Goal: Information Seeking & Learning: Check status

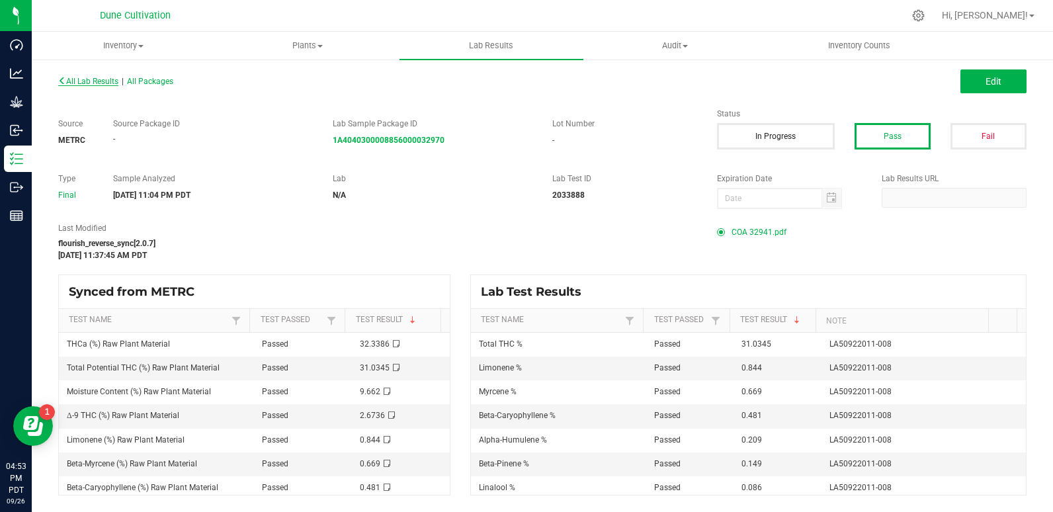
click at [79, 78] on span "All Lab Results" at bounding box center [88, 81] width 60 height 9
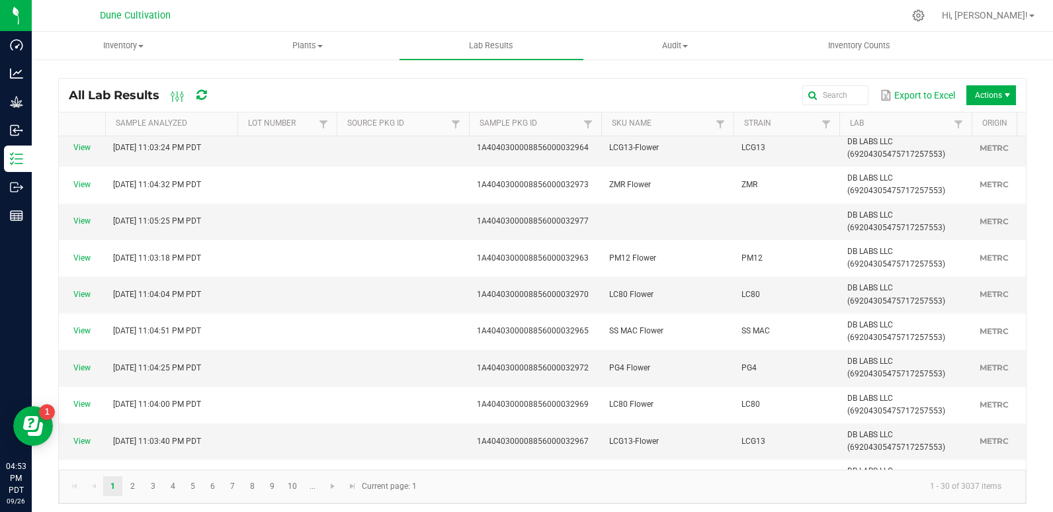
scroll to position [267, 0]
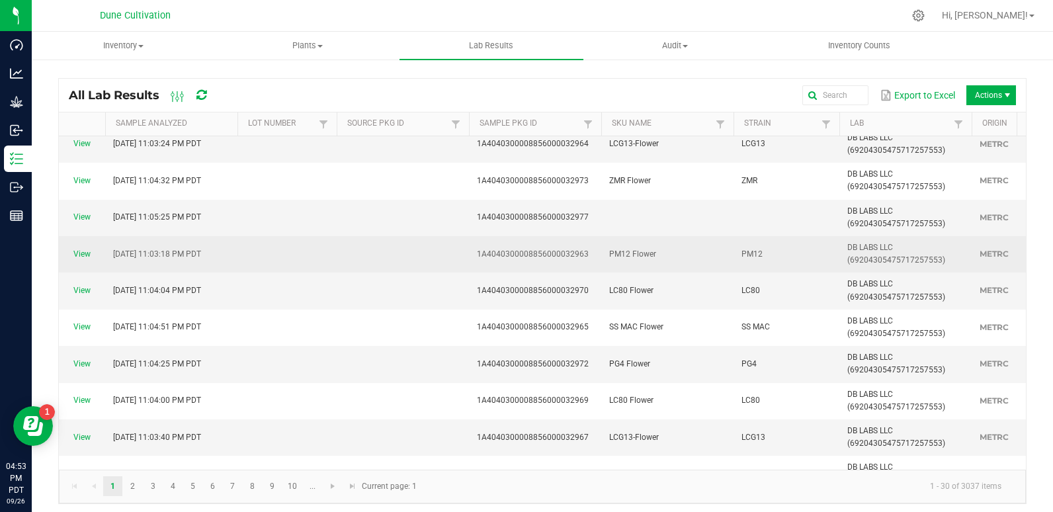
click at [427, 264] on td at bounding box center [403, 254] width 132 height 36
click at [88, 253] on link "View" at bounding box center [81, 253] width 17 height 9
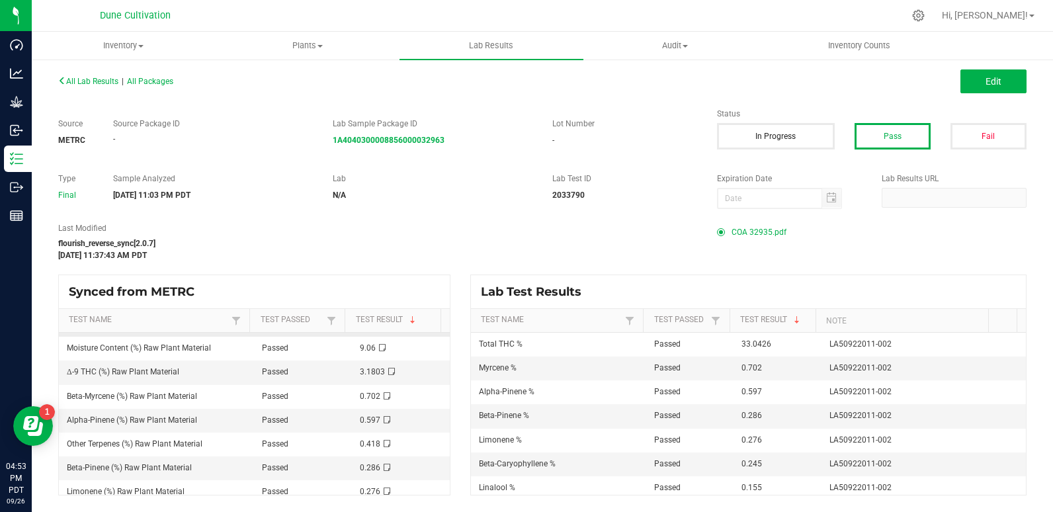
scroll to position [44, 0]
click at [67, 83] on span "All Lab Results" at bounding box center [88, 81] width 60 height 9
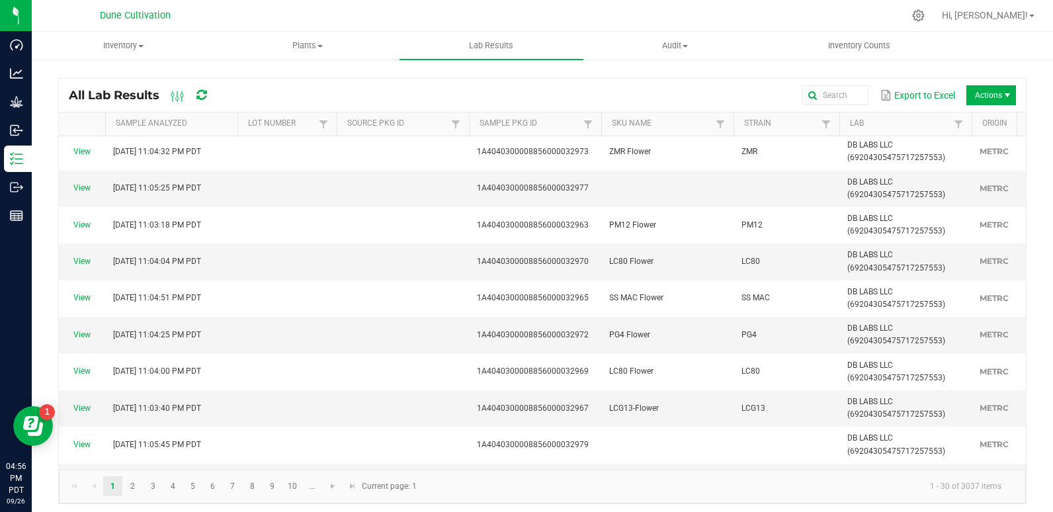
scroll to position [297, 0]
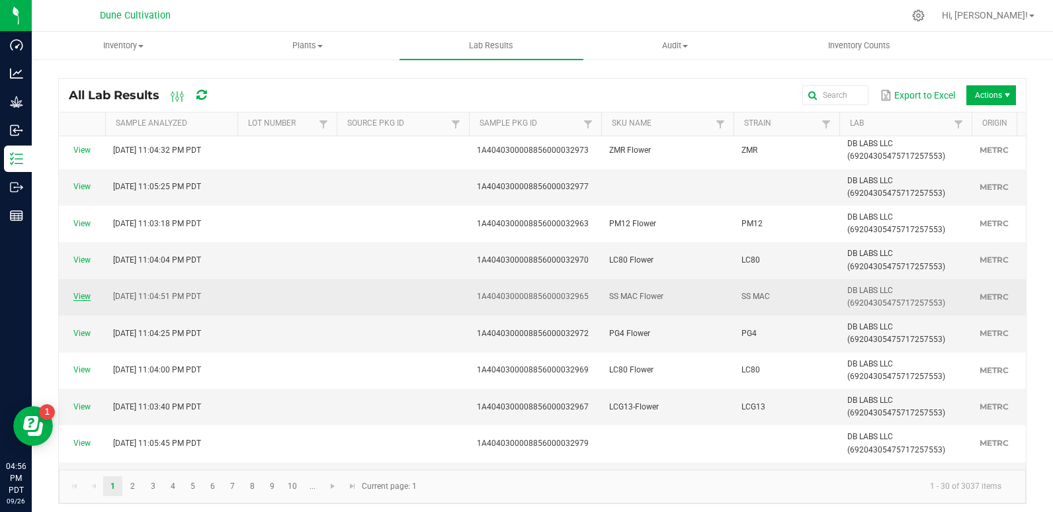
click at [75, 296] on link "View" at bounding box center [81, 296] width 17 height 9
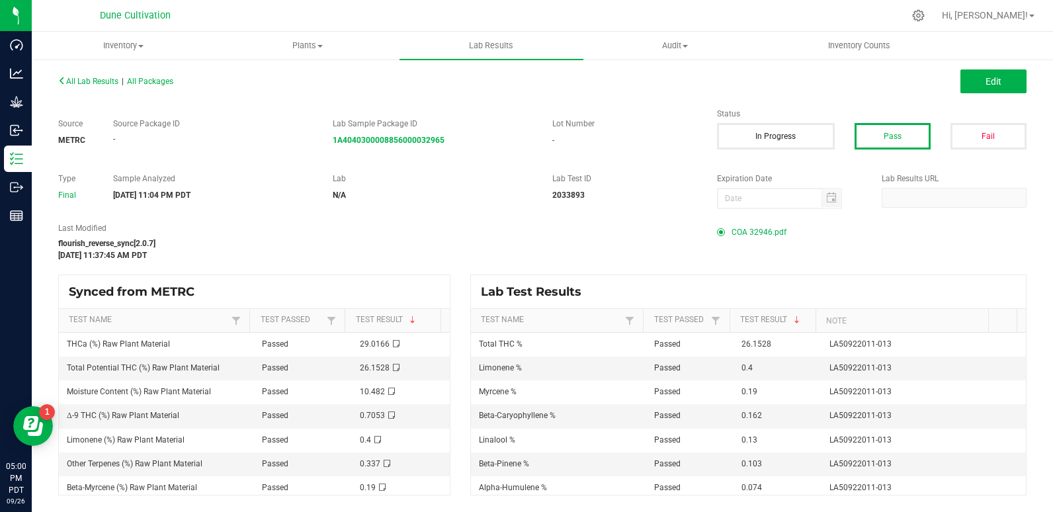
click at [409, 210] on div "All Lab Results | All Packages Edit Source METRC Source Package ID - Lab Sample…" at bounding box center [542, 283] width 968 height 424
click at [76, 81] on span "All Lab Results" at bounding box center [88, 81] width 60 height 9
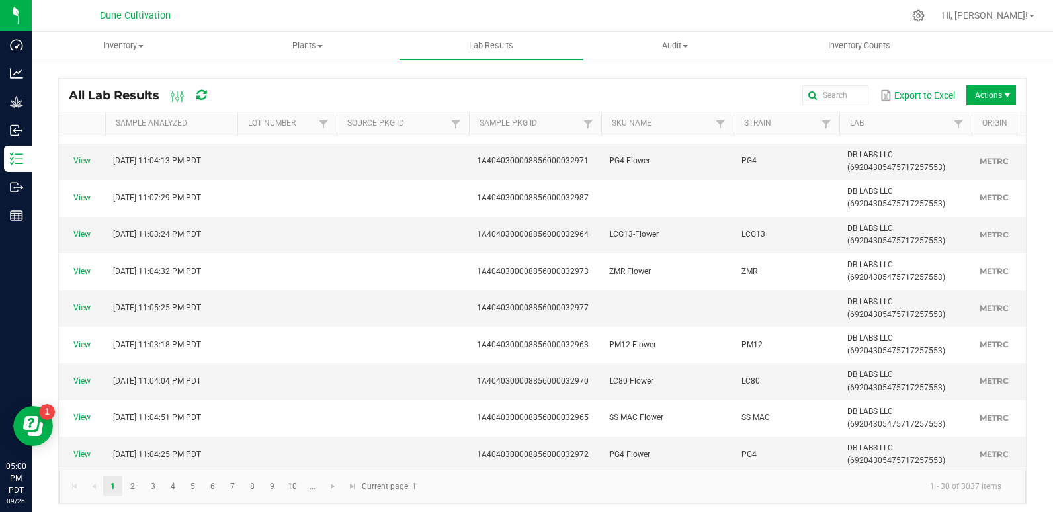
scroll to position [269, 0]
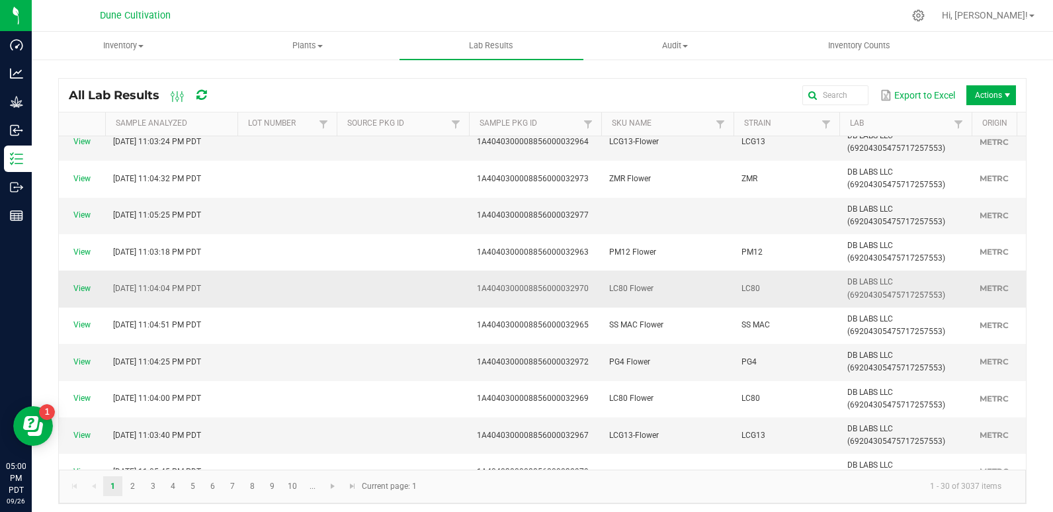
click at [615, 286] on span "LC80 Flower" at bounding box center [631, 288] width 44 height 9
click at [82, 286] on link "View" at bounding box center [81, 288] width 17 height 9
